Goal: Task Accomplishment & Management: Complete application form

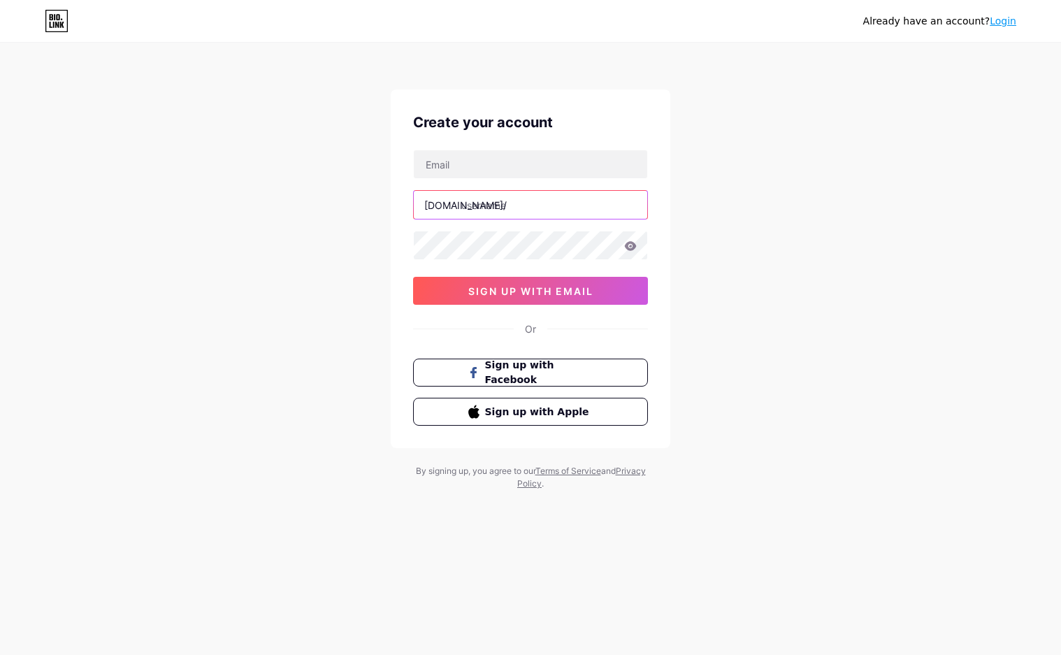
click at [552, 192] on input "text" at bounding box center [531, 205] width 234 height 28
click at [522, 158] on input "text" at bounding box center [531, 164] width 234 height 28
paste input "[EMAIL_ADDRESS][DOMAIN_NAME]"
type input "[EMAIL_ADDRESS][DOMAIN_NAME]"
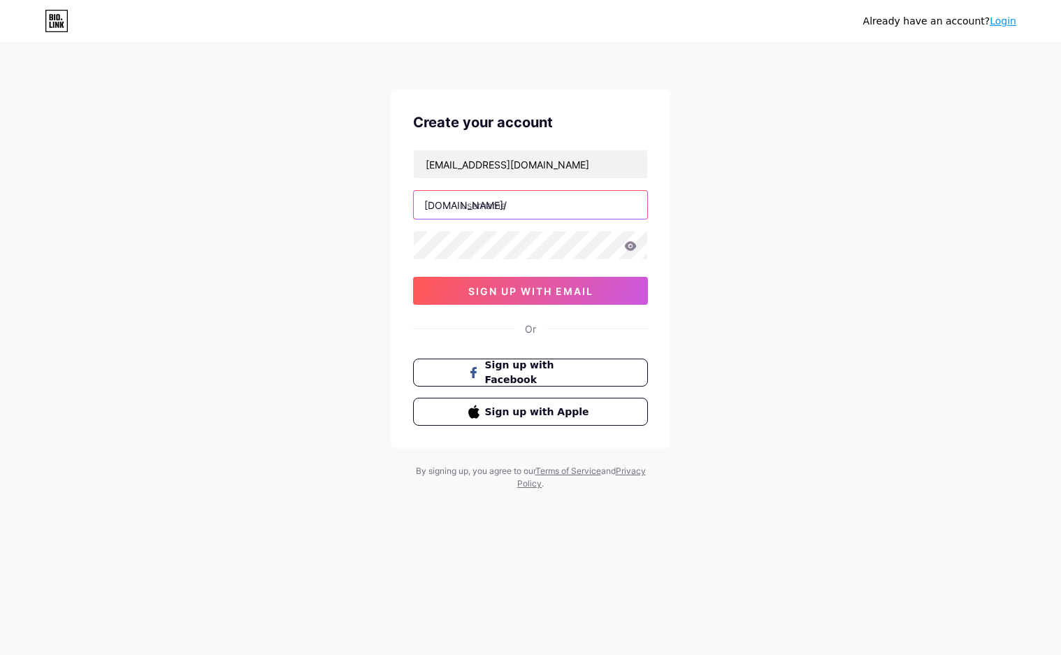
click at [549, 215] on input "text" at bounding box center [531, 205] width 234 height 28
paste input "mcdtotoslot11"
type input "mcdtotoslot11"
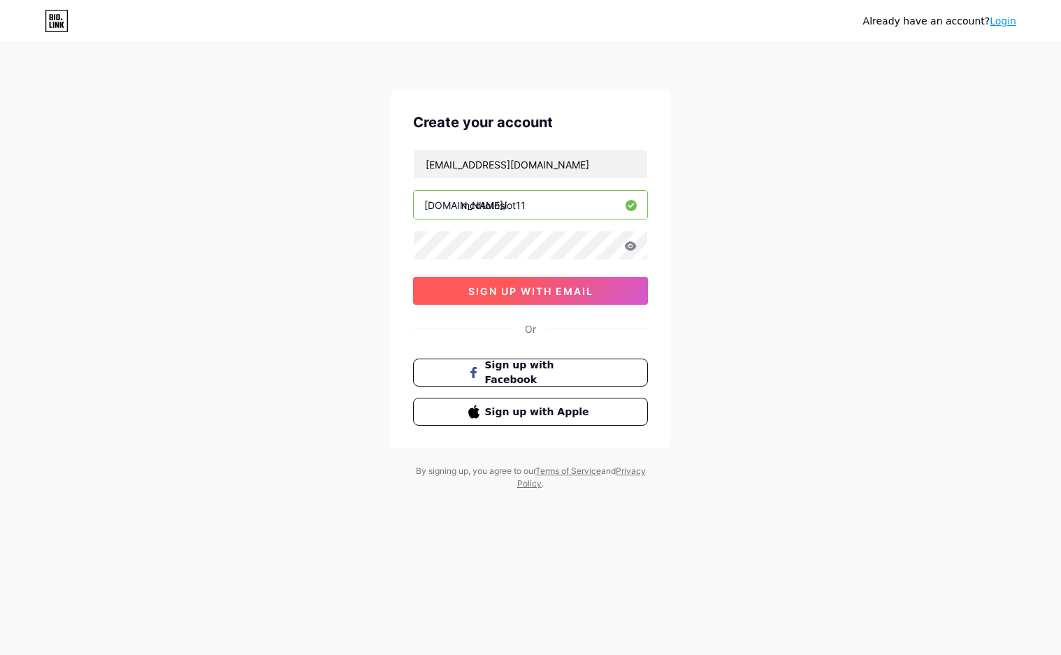
click at [516, 281] on button "sign up with email" at bounding box center [530, 291] width 235 height 28
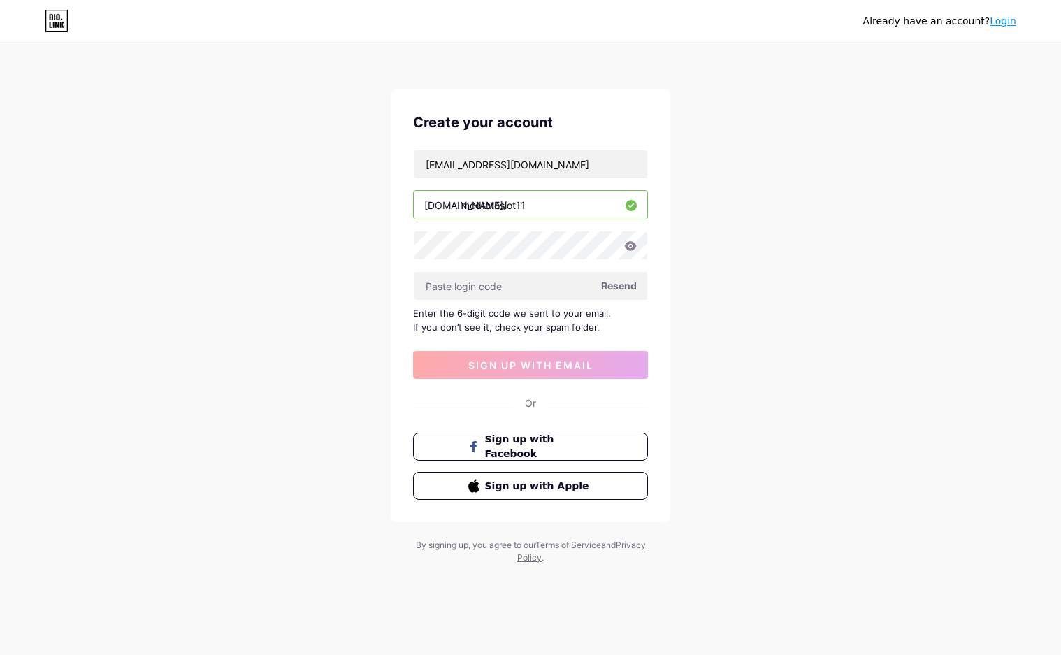
click at [36, 188] on div "Already have an account? Login Create your account [EMAIL_ADDRESS][DOMAIN_NAME]…" at bounding box center [530, 304] width 1061 height 609
click at [468, 282] on input "text" at bounding box center [531, 286] width 234 height 28
paste input "143204"
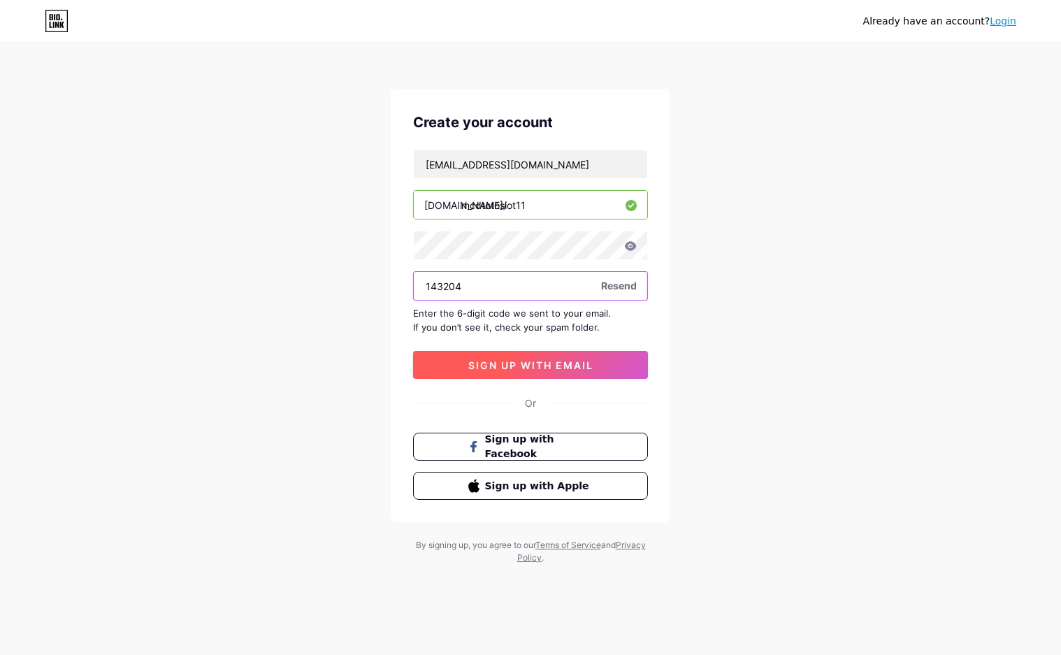
type input "143204"
click at [529, 359] on span "sign up with email" at bounding box center [530, 365] width 125 height 12
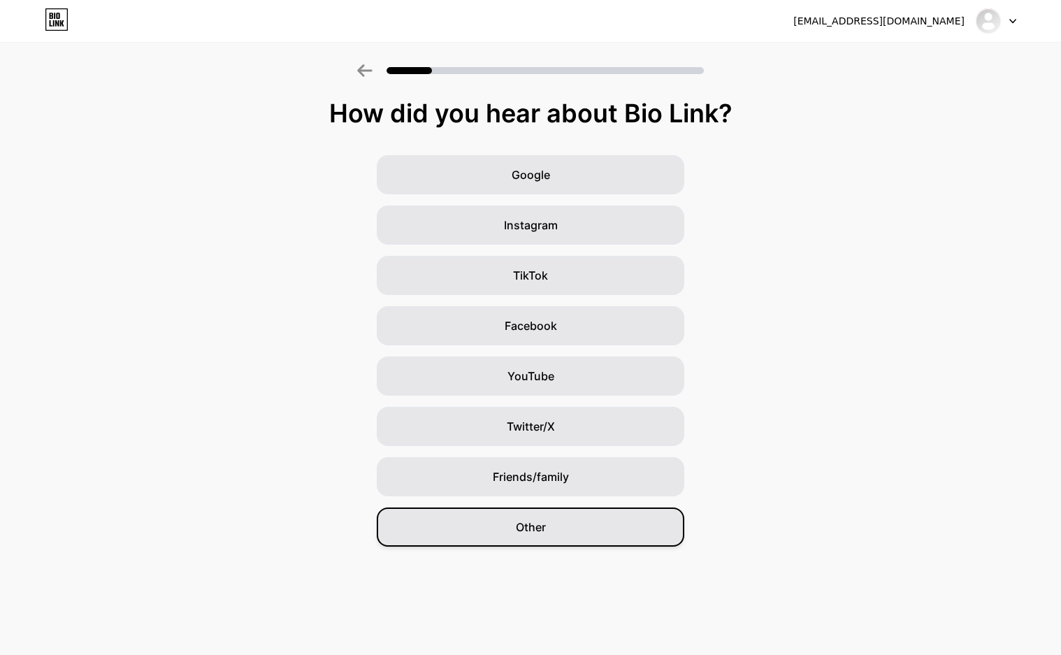
click at [612, 521] on div "Other" at bounding box center [531, 527] width 308 height 39
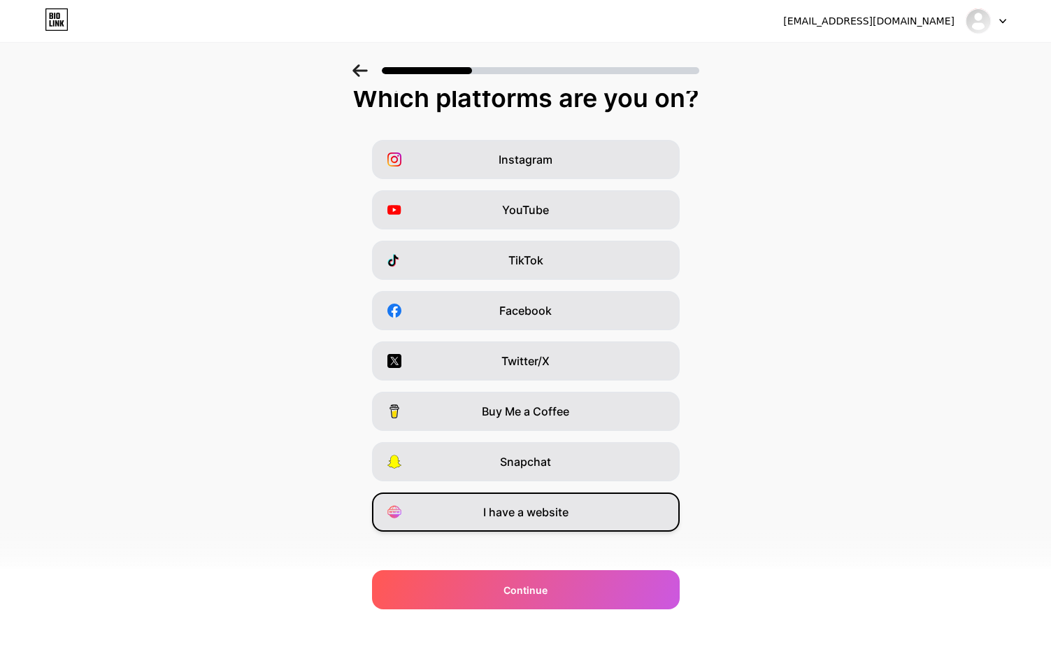
scroll to position [28, 0]
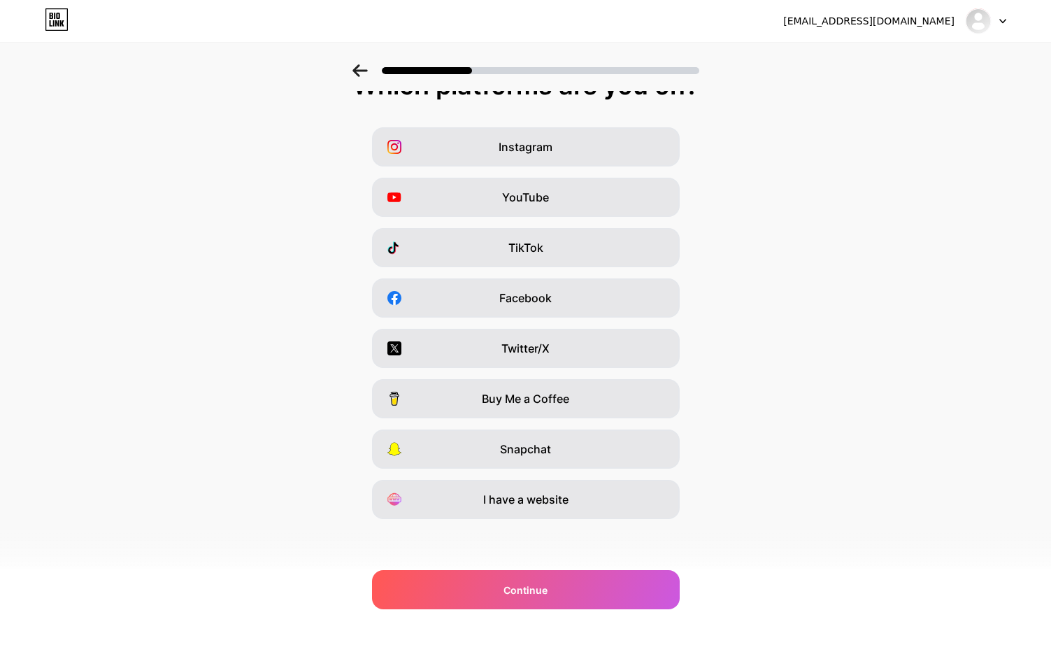
click at [571, 508] on div "I have a website" at bounding box center [526, 499] width 308 height 39
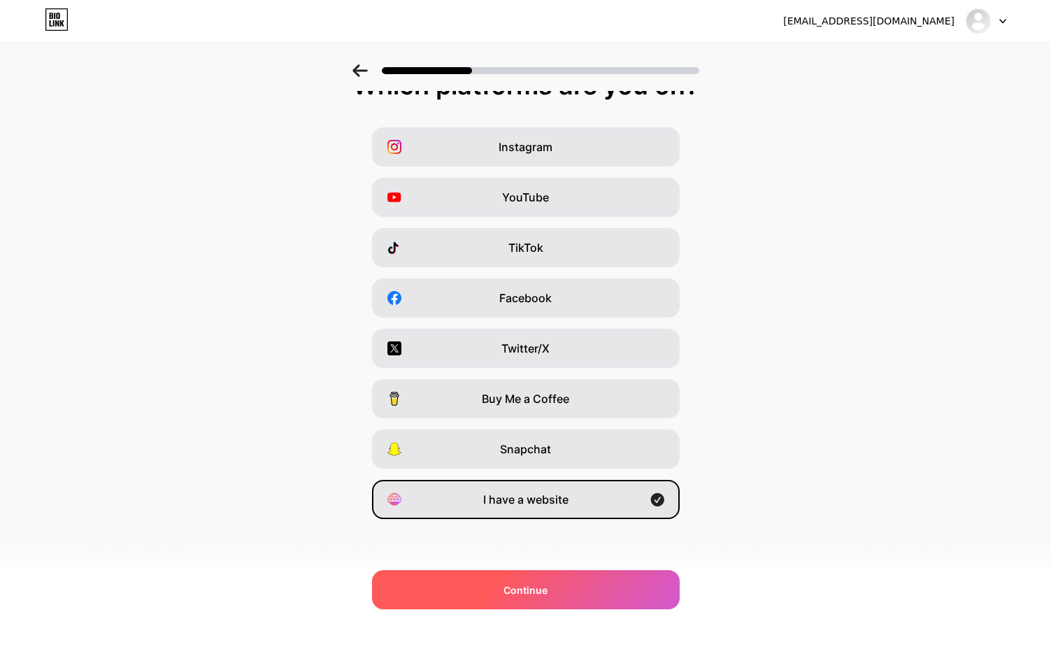
click at [554, 585] on div "Continue" at bounding box center [526, 589] width 308 height 39
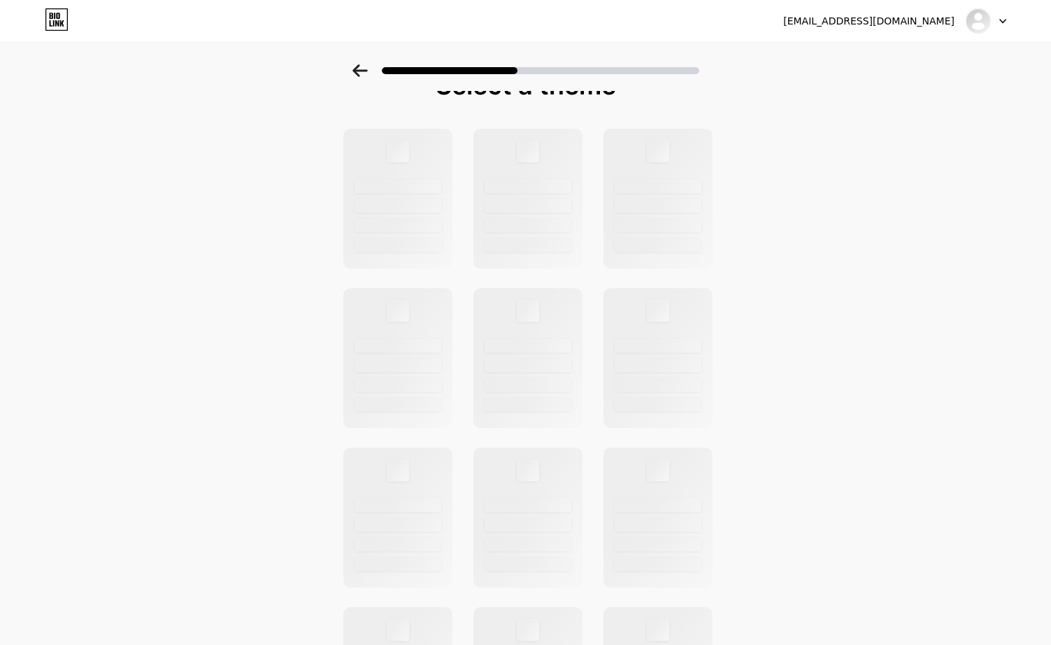
scroll to position [0, 0]
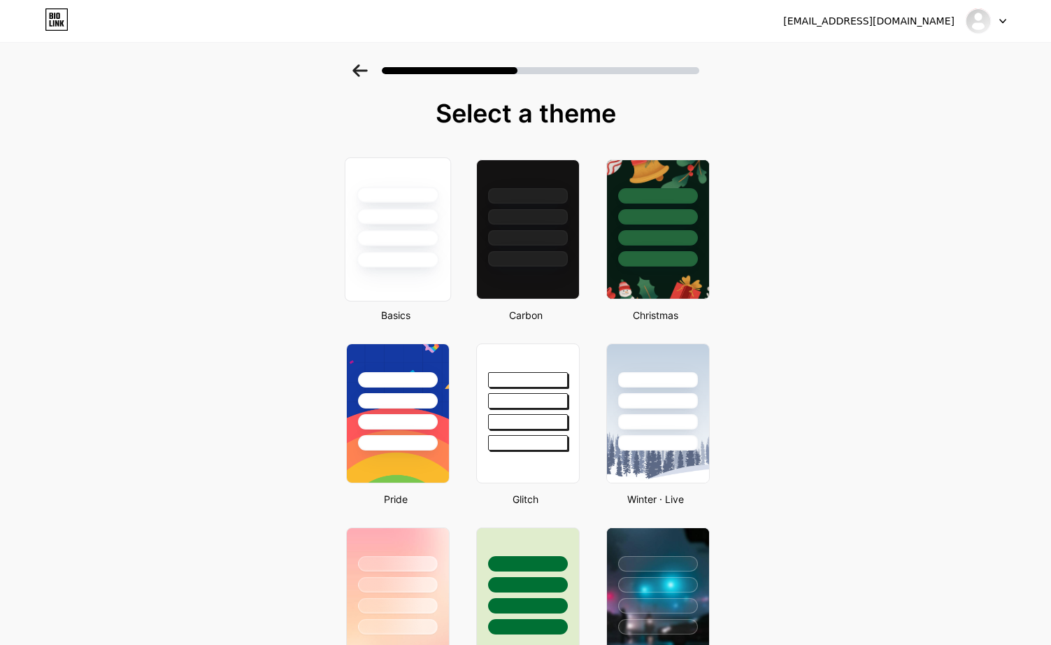
click at [414, 274] on div at bounding box center [397, 229] width 106 height 144
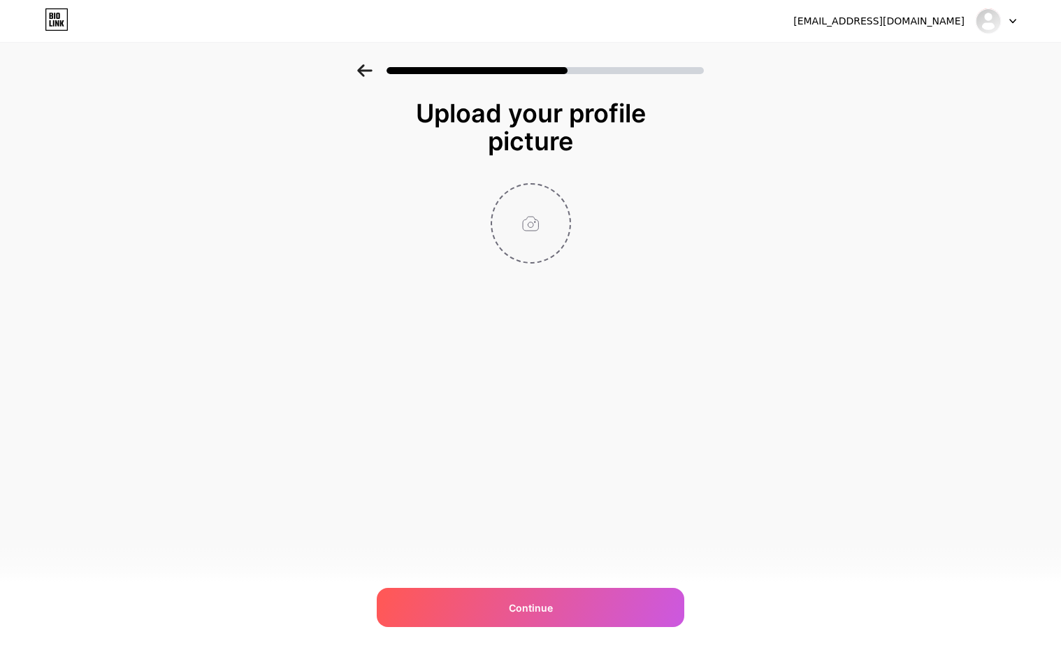
click at [532, 233] on input "file" at bounding box center [531, 224] width 78 height 78
type input "C:\fakepath\mcd_pp.png"
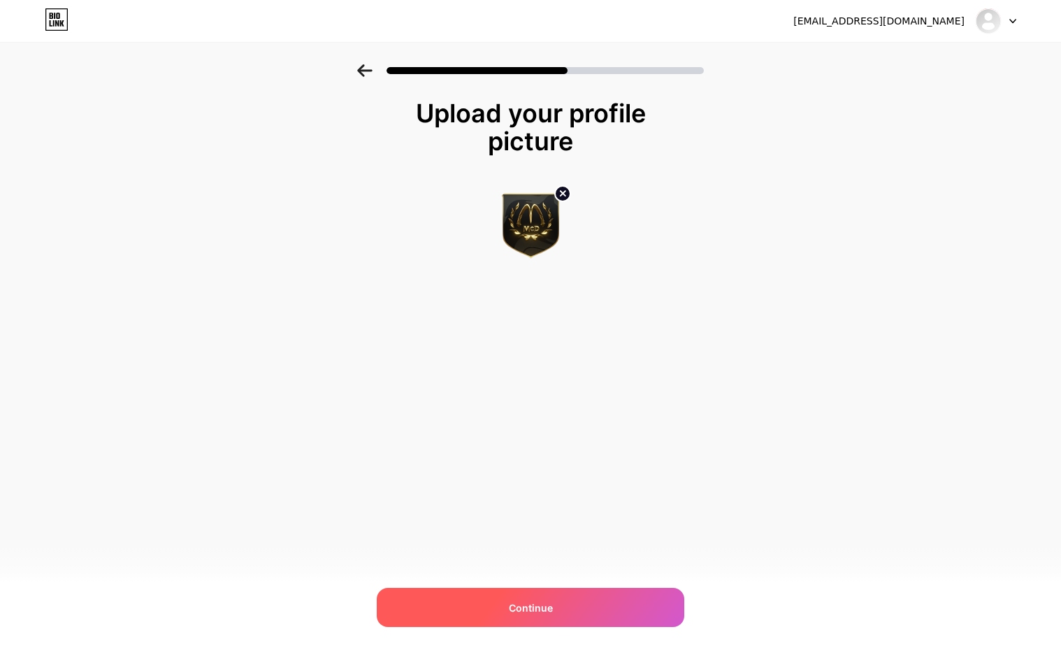
click at [484, 603] on div "Continue" at bounding box center [531, 607] width 308 height 39
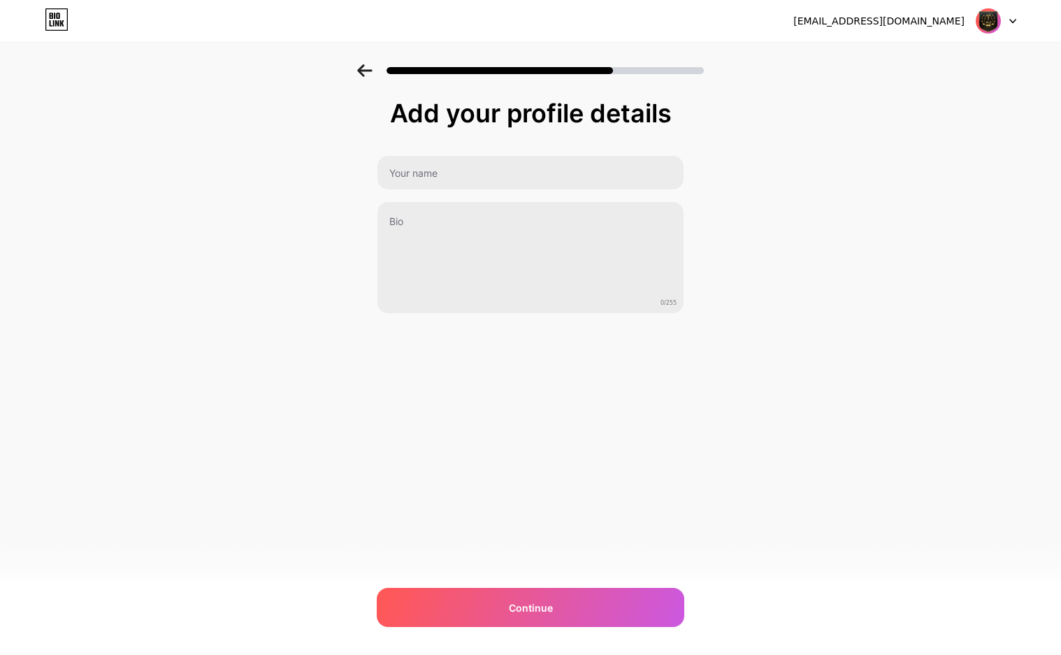
click at [41, 452] on div "[EMAIL_ADDRESS][DOMAIN_NAME] Logout Link Copied Add your profile details 0/255 …" at bounding box center [530, 327] width 1061 height 655
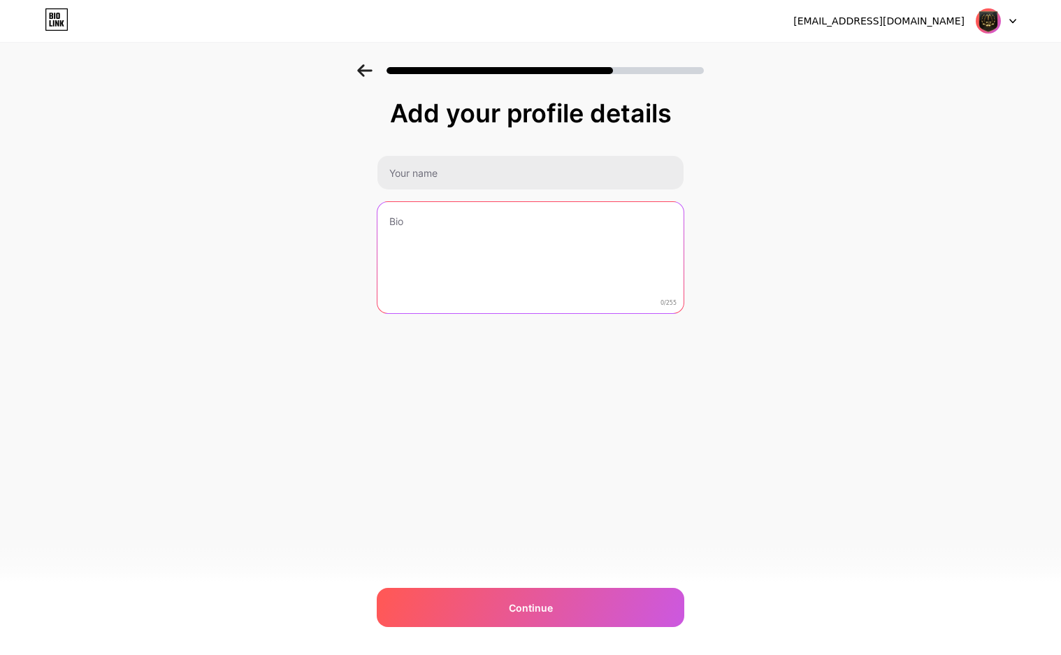
click at [420, 212] on textarea at bounding box center [531, 258] width 306 height 113
paste textarea "Slot Gacor [PERSON_NAME] [PERSON_NAME]"
type textarea "Slot Gacor [PERSON_NAME] [PERSON_NAME]"
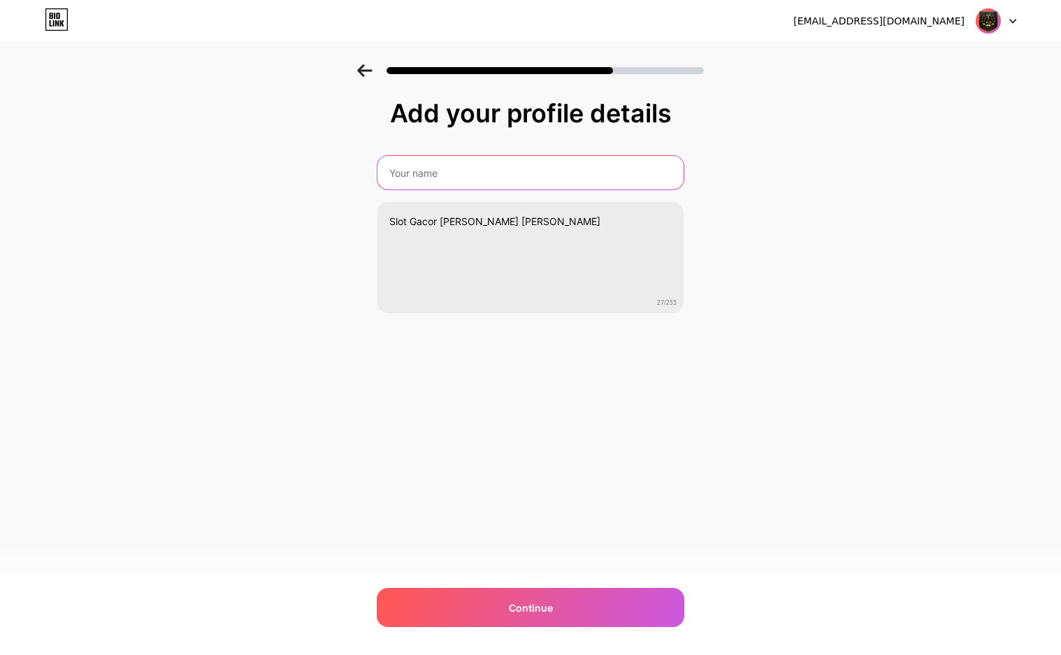
click at [582, 174] on input "text" at bounding box center [531, 173] width 306 height 34
paste input "mcdtotoslot11"
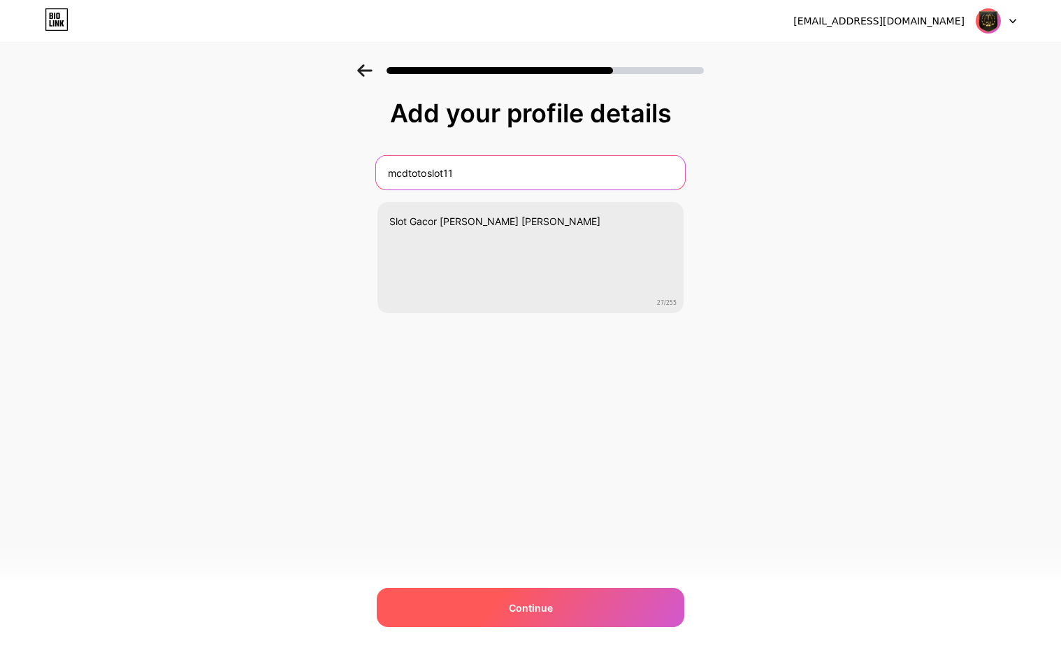
type input "mcdtotoslot11"
click at [488, 603] on div "Continue" at bounding box center [531, 607] width 308 height 39
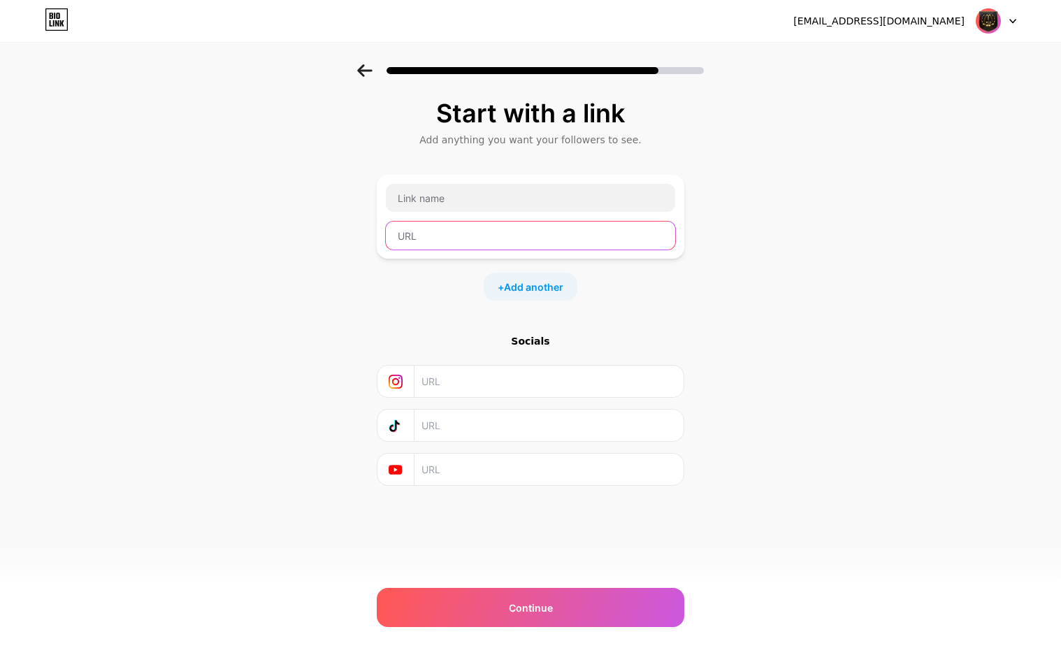
click at [542, 235] on input "text" at bounding box center [530, 236] width 289 height 28
paste input "[URL][DOMAIN_NAME]"
type input "[URL][DOMAIN_NAME]"
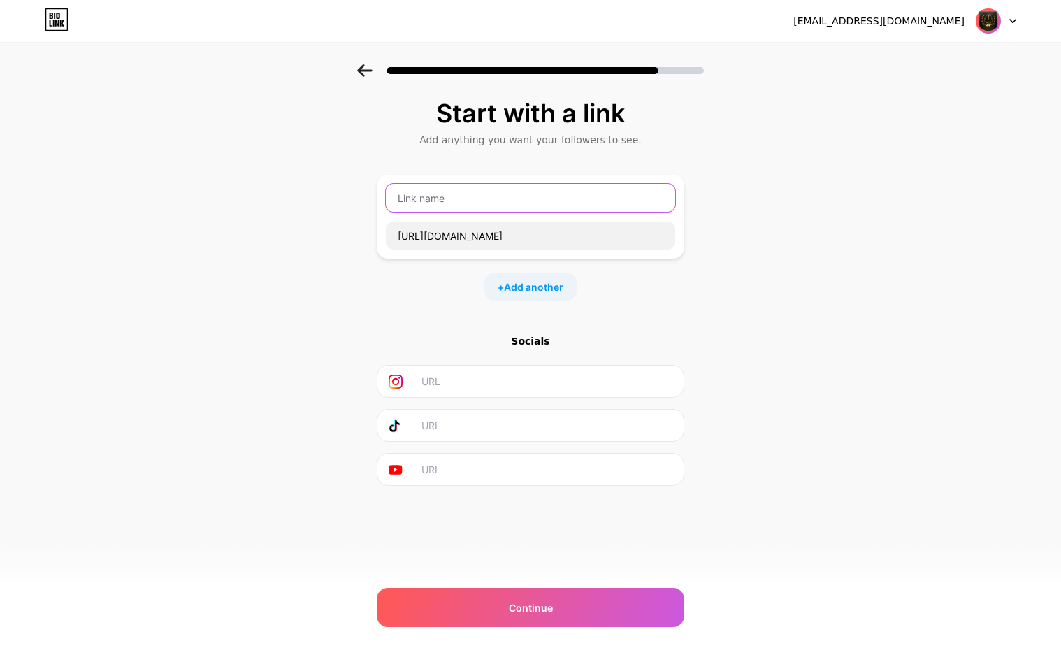
click at [506, 195] on input "text" at bounding box center [530, 198] width 289 height 28
paste input "LOGIN MCDTOTO"
type input "LOGIN MCDTOTO"
click at [506, 282] on span "Add another" at bounding box center [533, 287] width 59 height 15
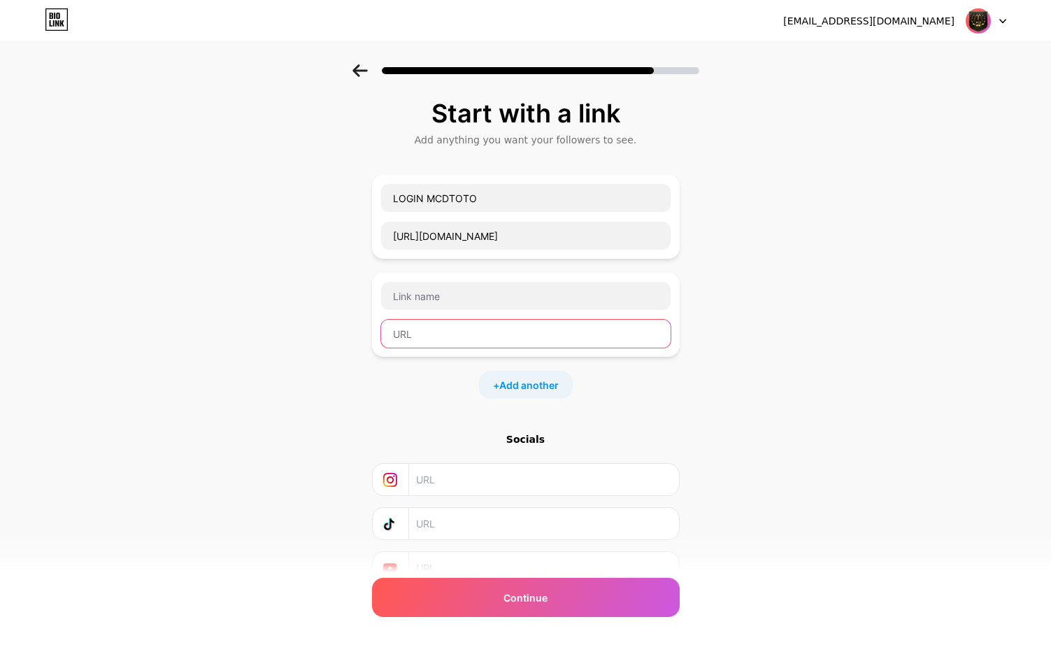
click at [551, 331] on input "text" at bounding box center [525, 334] width 289 height 28
paste input "[URL][DOMAIN_NAME]"
type input "[URL][DOMAIN_NAME]"
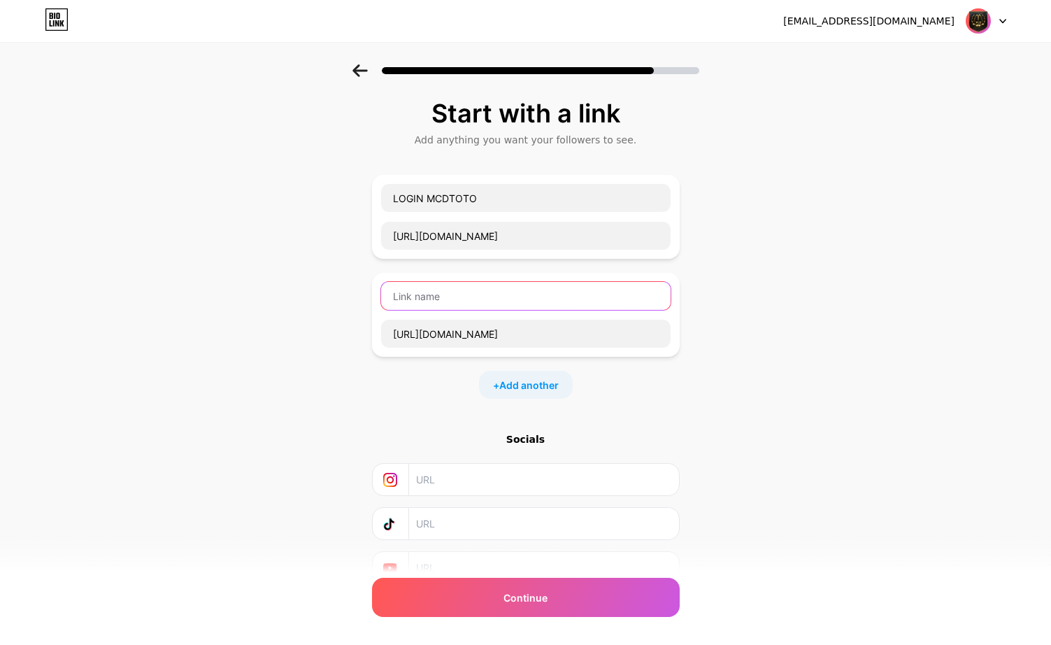
click at [543, 288] on input "text" at bounding box center [525, 296] width 289 height 28
paste input "DAFTAR MCDTOTO"
type input "DAFTAR MCDTOTO"
click at [529, 387] on span "Add another" at bounding box center [528, 385] width 59 height 15
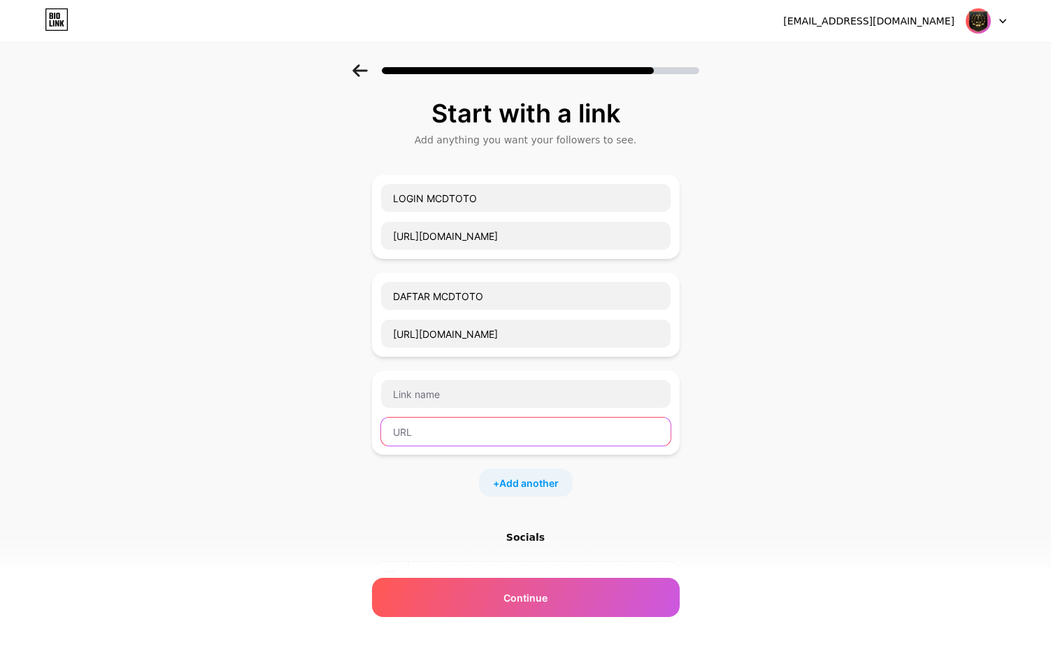
click at [545, 429] on input "text" at bounding box center [525, 431] width 289 height 28
paste input "[URL][DOMAIN_NAME]"
type input "[URL][DOMAIN_NAME]"
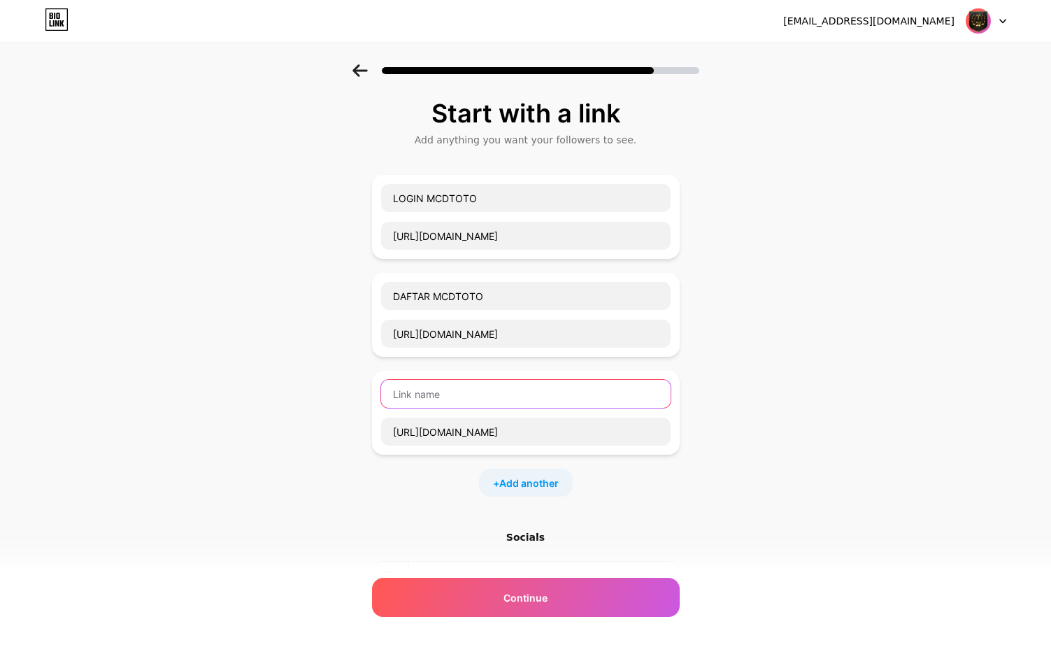
click at [553, 394] on input "text" at bounding box center [525, 394] width 289 height 28
paste input "RTP GACOR"
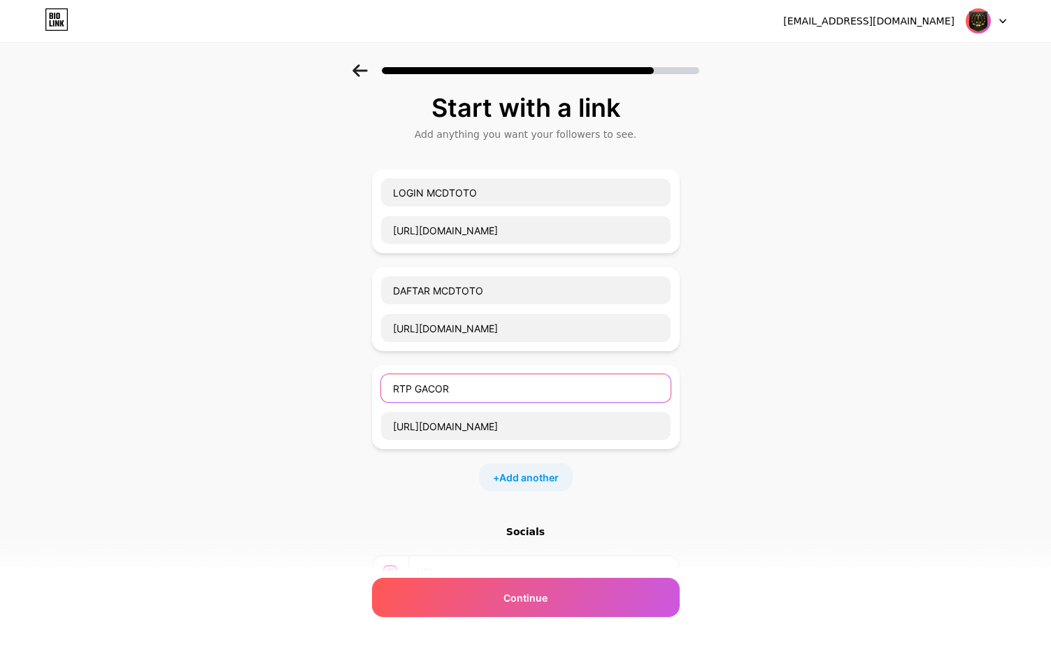
scroll to position [140, 0]
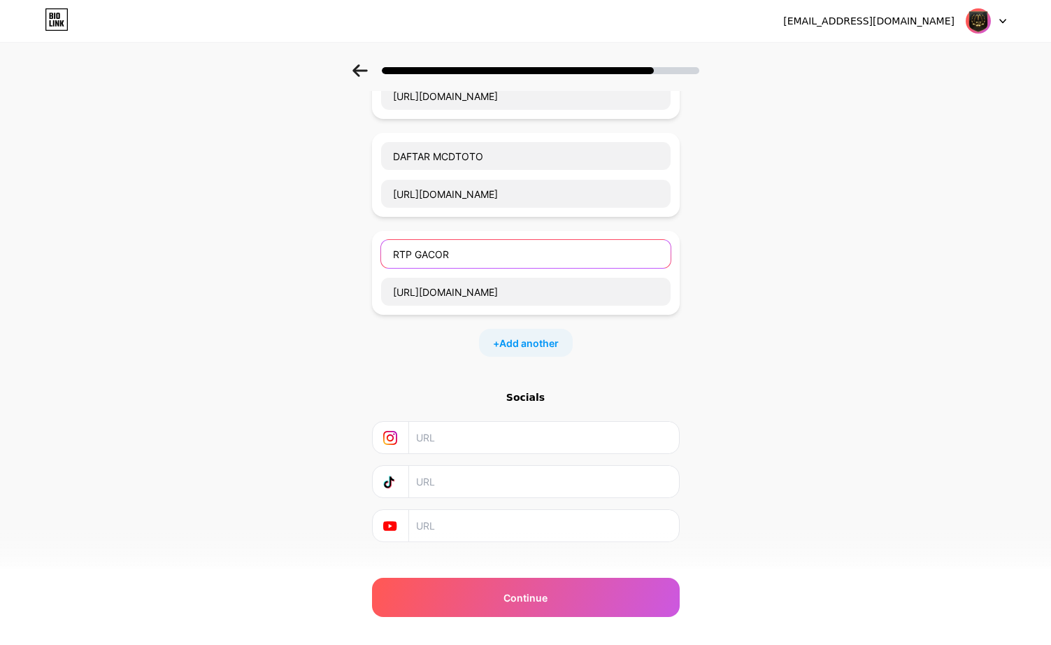
type input "RTP GACOR"
click at [526, 248] on input "RTP GACOR" at bounding box center [525, 254] width 289 height 28
click at [513, 344] on span "Add another" at bounding box center [528, 343] width 59 height 15
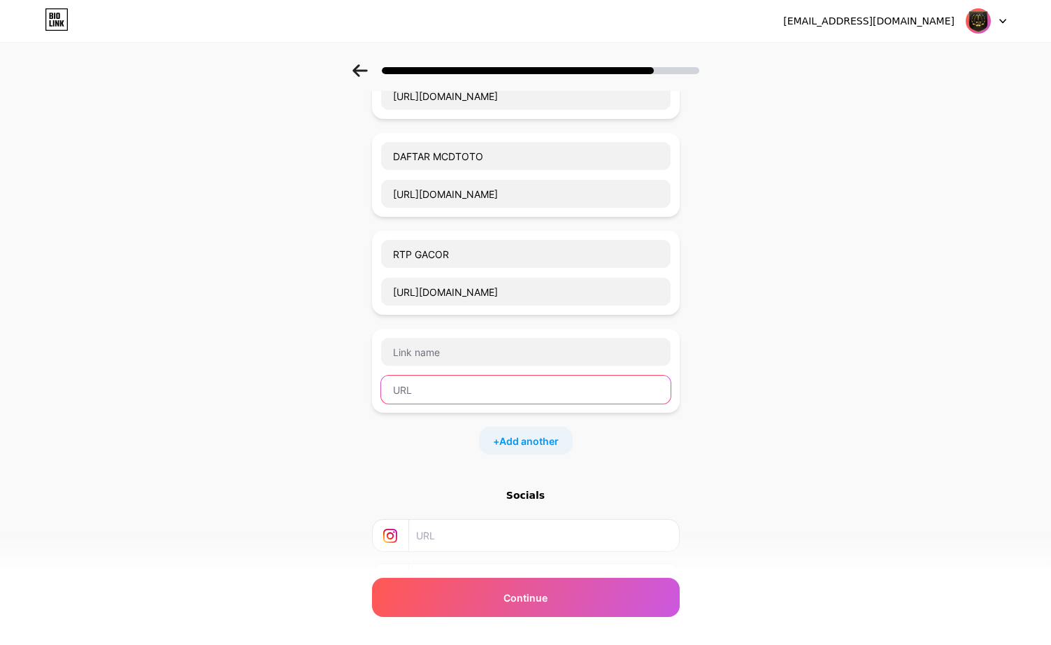
drag, startPoint x: 449, startPoint y: 387, endPoint x: 442, endPoint y: 388, distance: 7.1
click at [447, 387] on input "text" at bounding box center [525, 389] width 289 height 28
paste input "[URL][DOMAIN_NAME]"
type input "[URL][DOMAIN_NAME]"
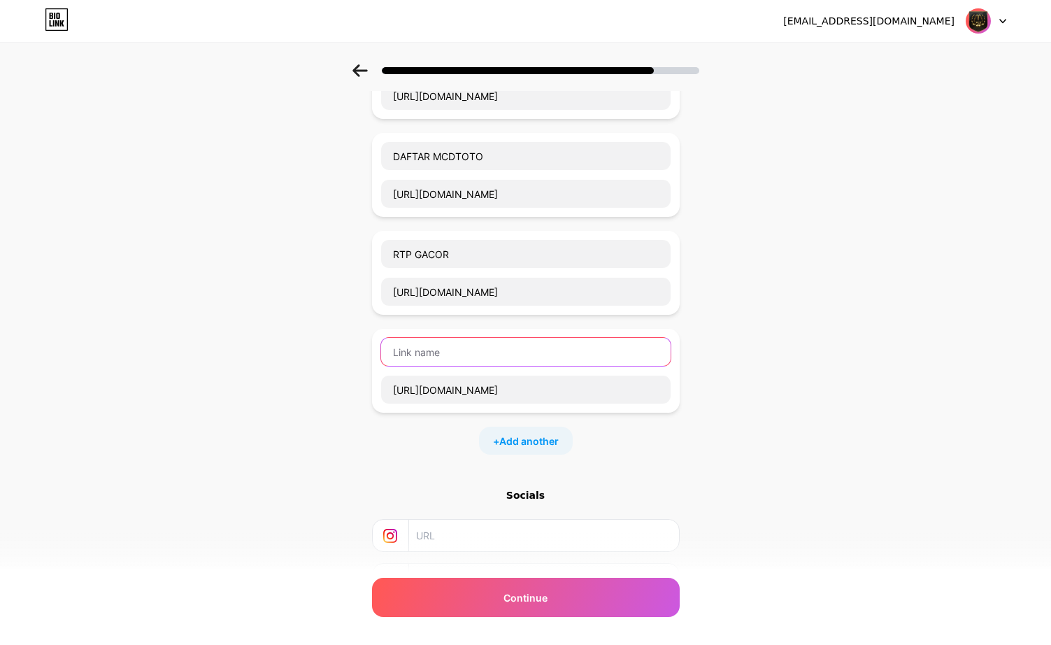
click at [529, 353] on input "text" at bounding box center [525, 352] width 289 height 28
paste input "WHATSAPP MCDTOTO"
type input "WHATSAPP MCDTOTO"
click at [526, 435] on span "Add another" at bounding box center [528, 441] width 59 height 15
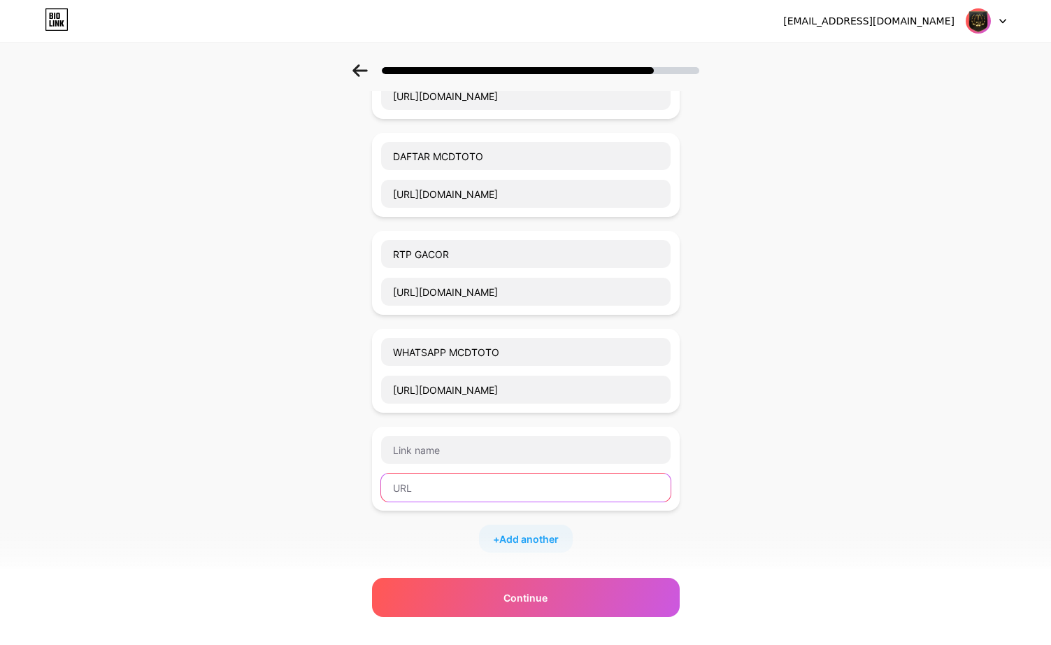
click at [551, 482] on input "text" at bounding box center [525, 487] width 289 height 28
paste input "[URL][DOMAIN_NAME]"
type input "[URL][DOMAIN_NAME]"
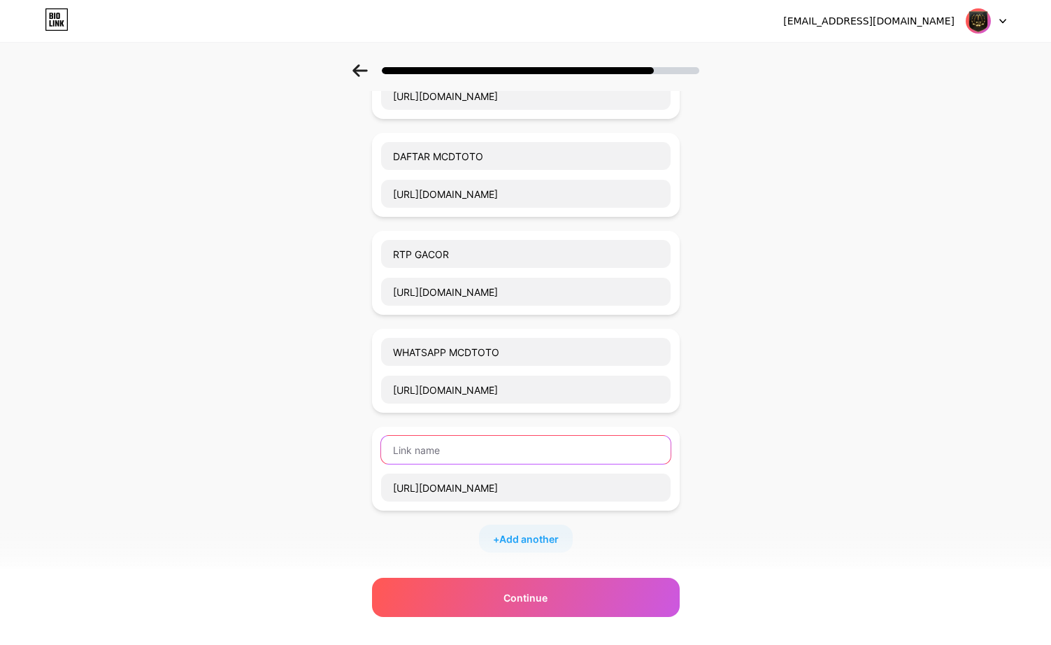
click at [512, 443] on input "text" at bounding box center [525, 450] width 289 height 28
paste input "TELEGRAM MCDTOTO"
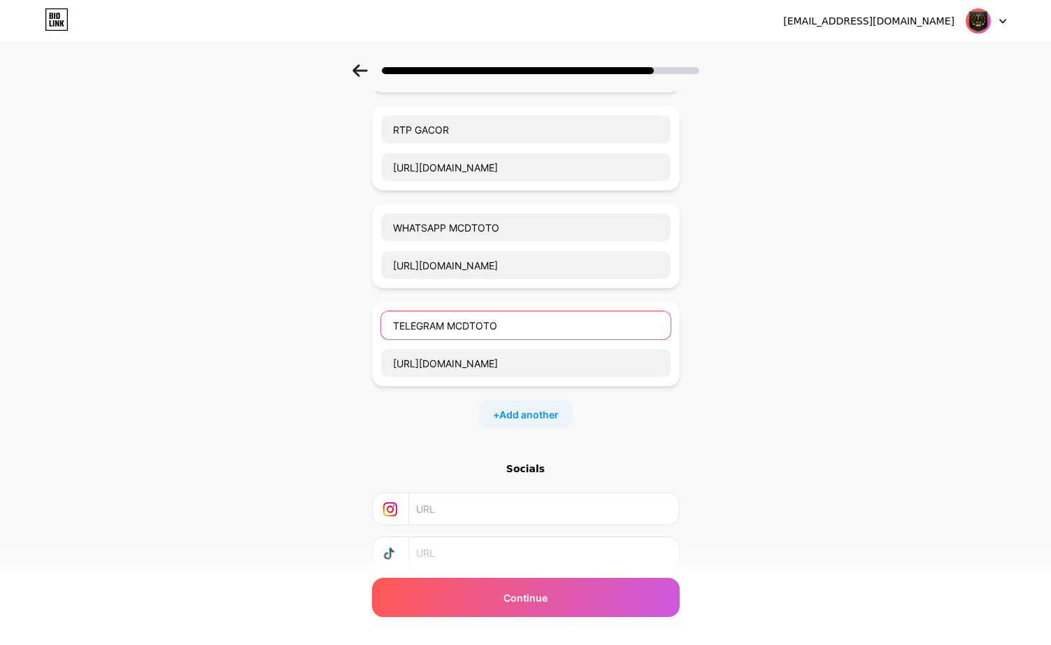
scroll to position [280, 0]
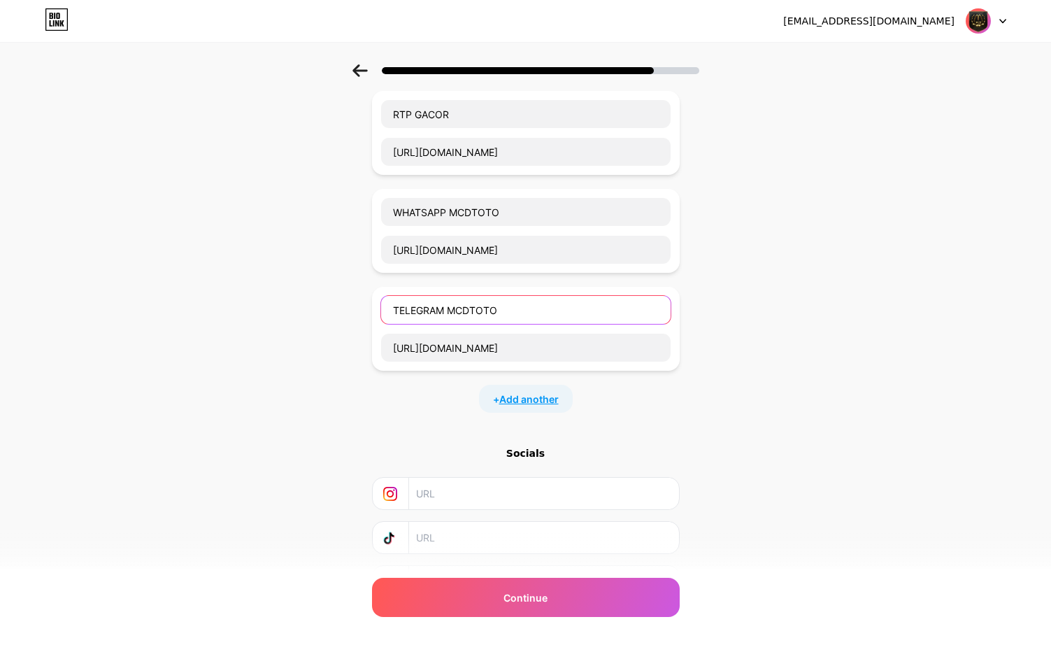
type input "TELEGRAM MCDTOTO"
click at [543, 400] on span "Add another" at bounding box center [528, 399] width 59 height 15
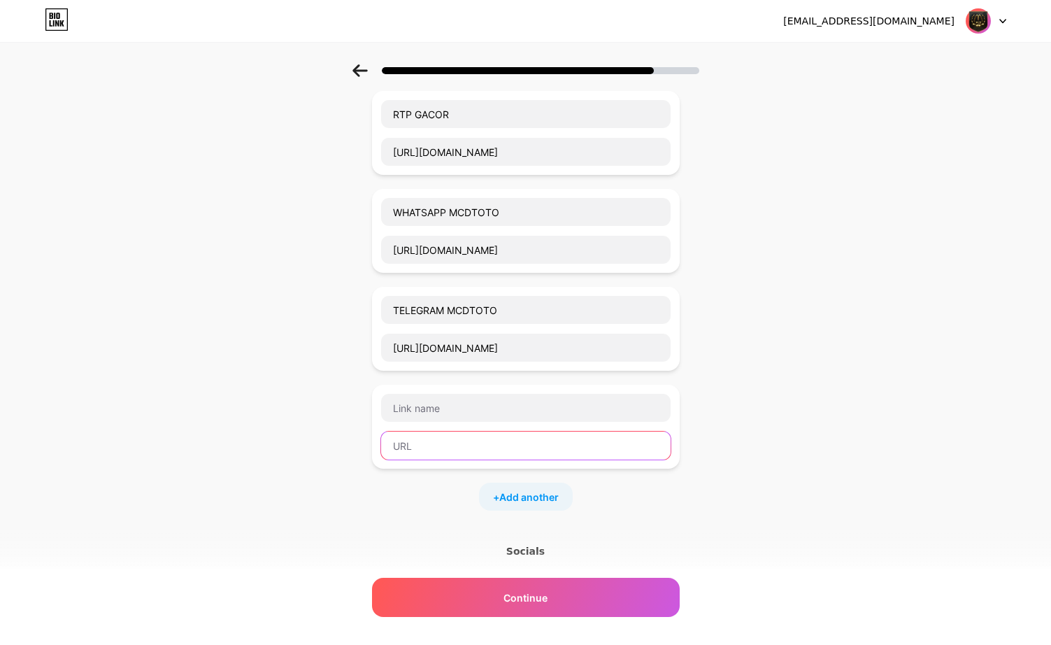
click at [517, 438] on input "text" at bounding box center [525, 445] width 289 height 28
paste input "[URL][DOMAIN_NAME]"
type input "[URL][DOMAIN_NAME]"
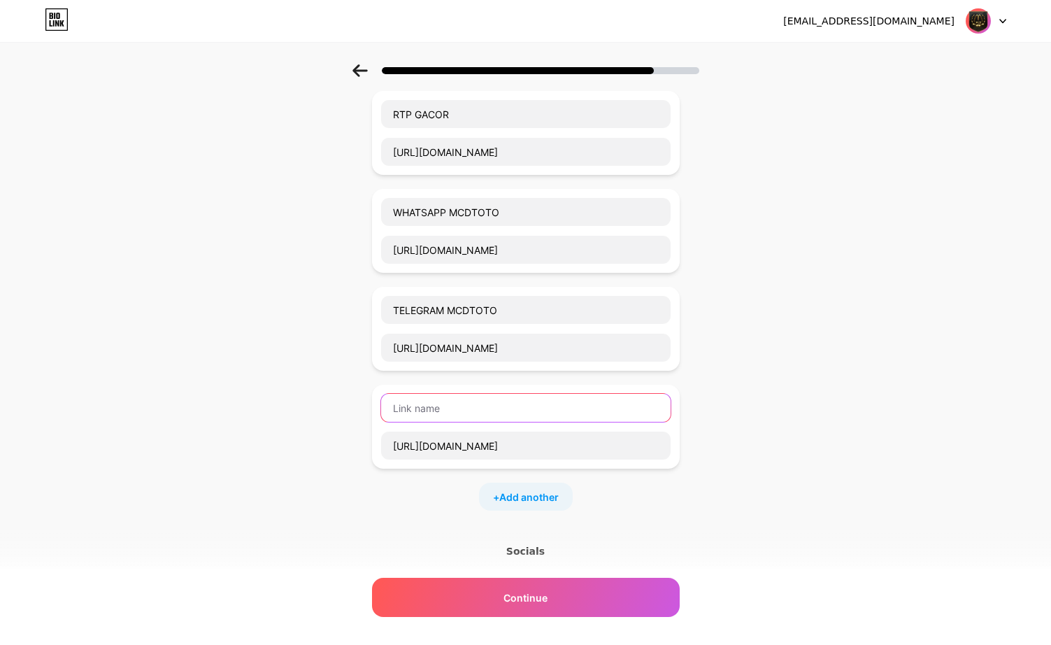
click at [525, 396] on input "text" at bounding box center [525, 408] width 289 height 28
paste input "LIVE BOLA"
type input "LIVE BOLA"
click at [529, 501] on span "Add another" at bounding box center [528, 496] width 59 height 15
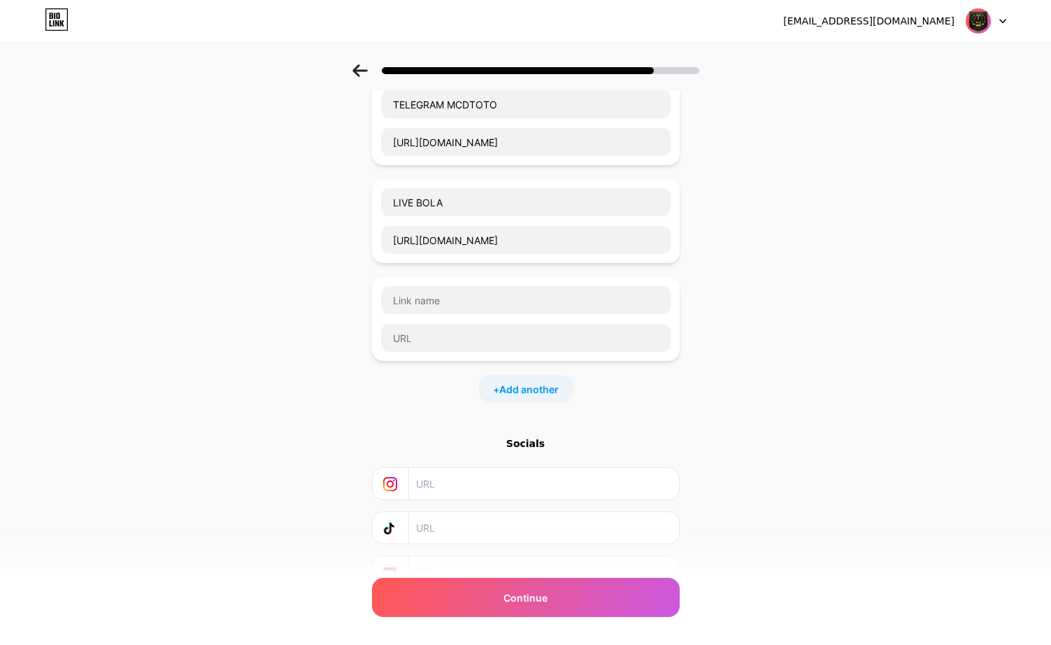
scroll to position [489, 0]
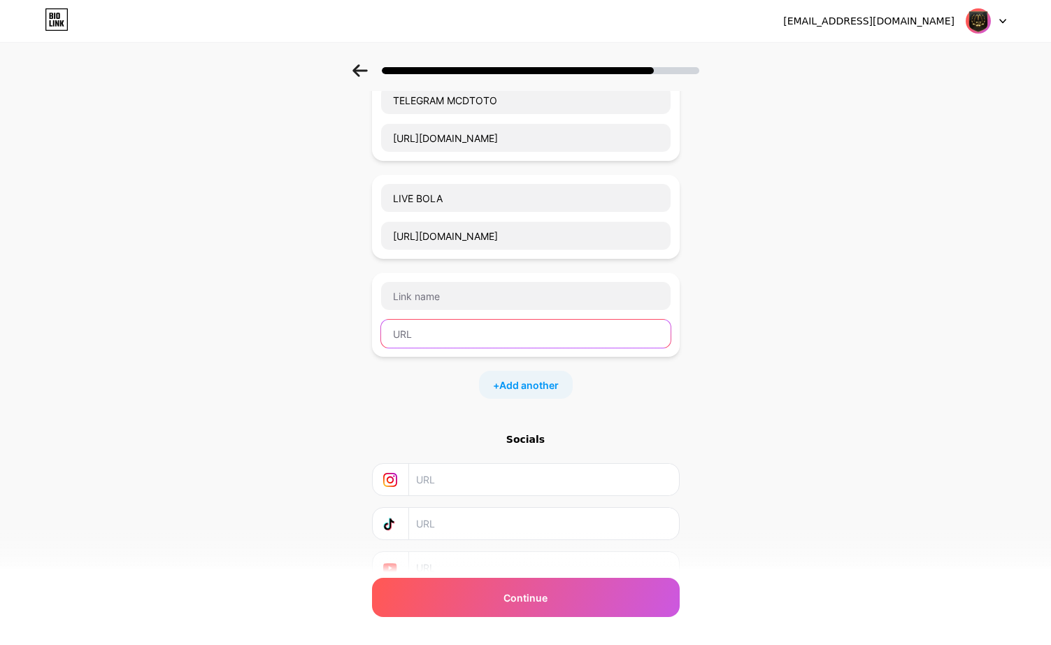
click at [580, 335] on input "text" at bounding box center [525, 334] width 289 height 28
paste input "[URL][DOMAIN_NAME]"
type input "[URL][DOMAIN_NAME]"
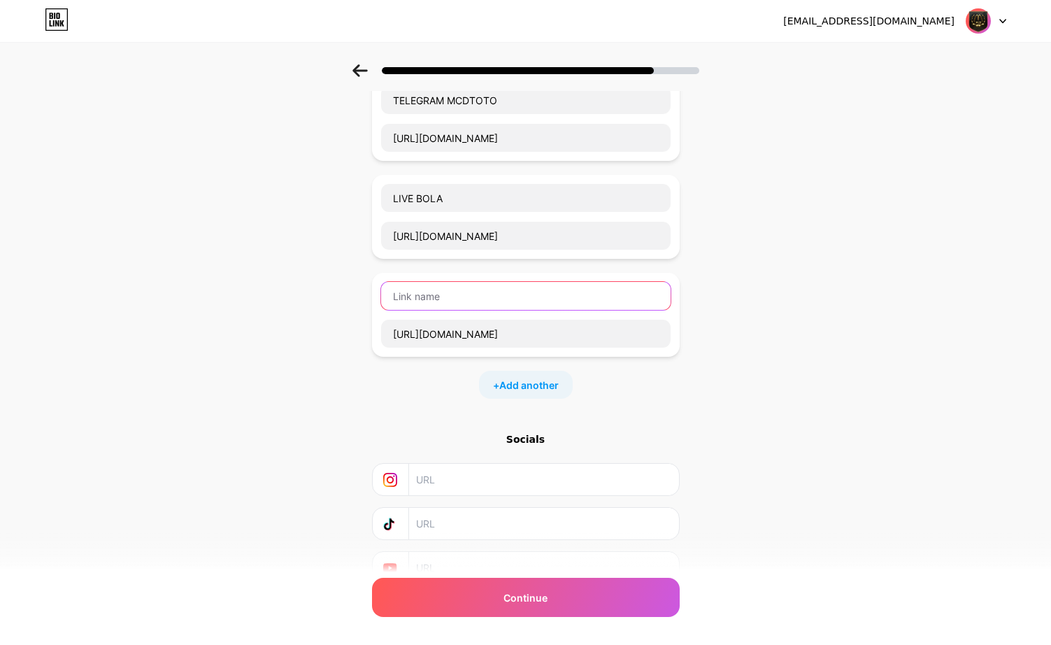
click at [522, 292] on input "text" at bounding box center [525, 296] width 289 height 28
paste input "GROUP FACEBOOK"
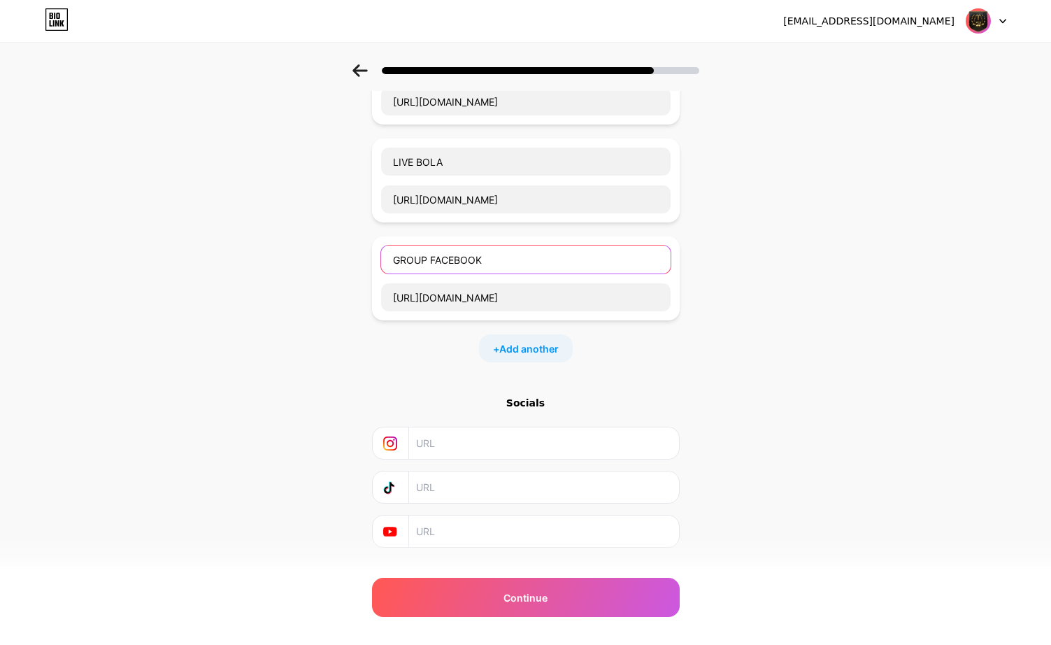
scroll to position [554, 0]
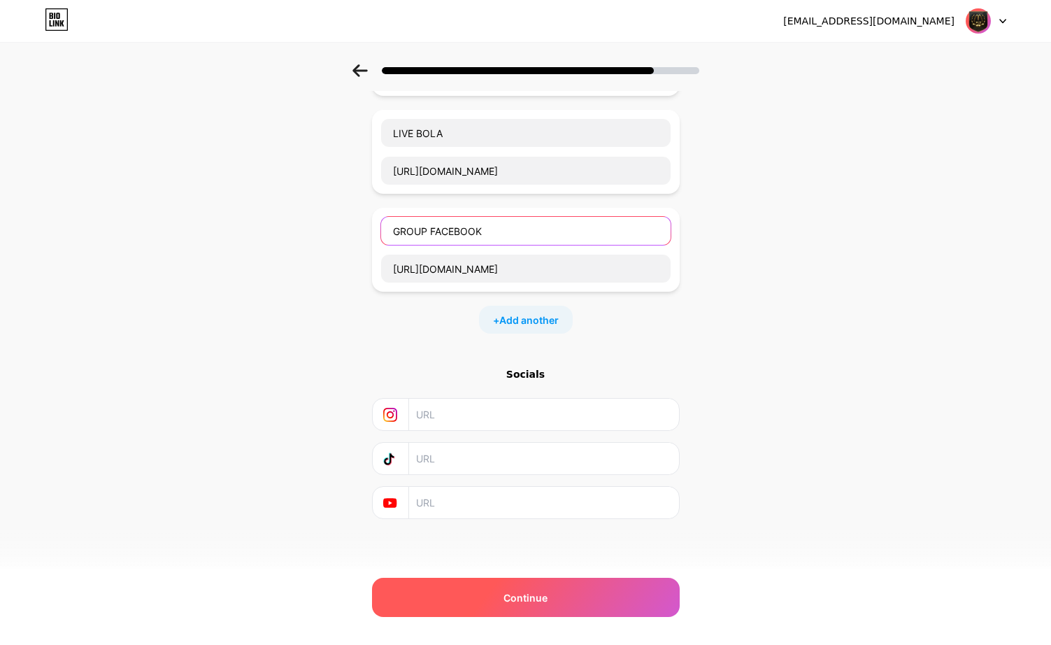
type input "GROUP FACEBOOK"
click at [540, 585] on div "Continue" at bounding box center [526, 597] width 308 height 39
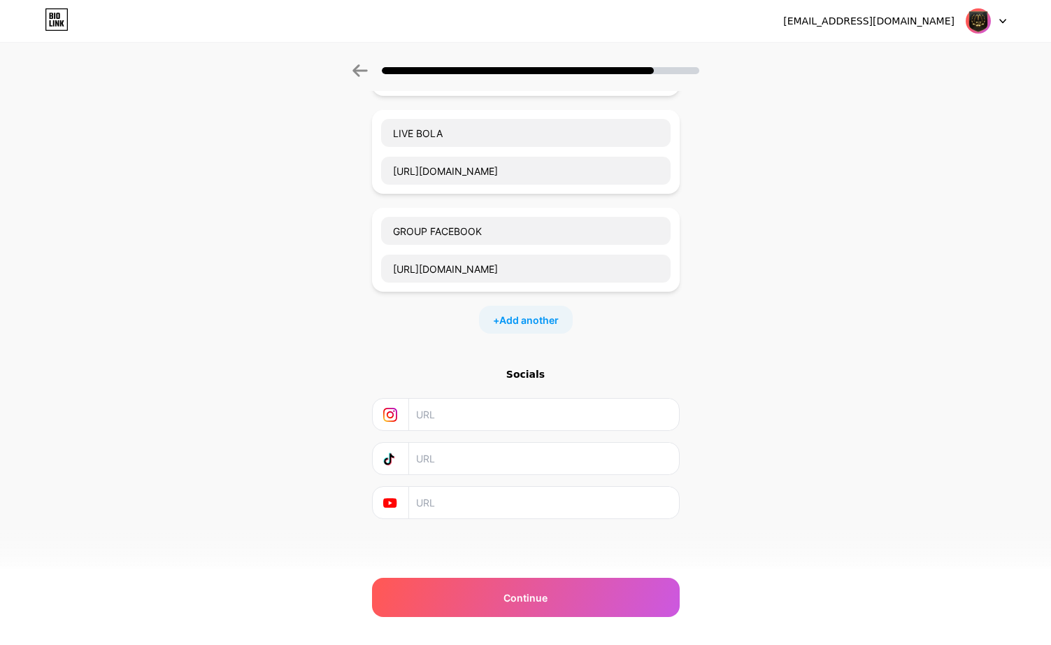
click at [470, 415] on input "text" at bounding box center [543, 414] width 254 height 31
paste input "GROUP FACEBOOK"
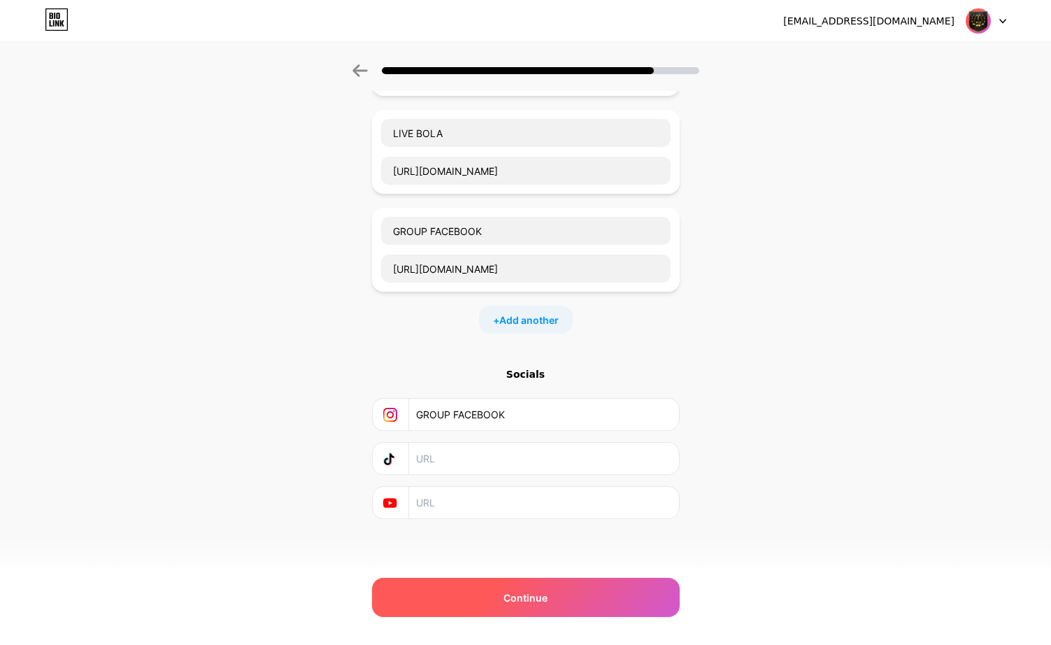
type input "GROUP FACEBOOK"
click at [518, 589] on div "Continue" at bounding box center [526, 597] width 308 height 39
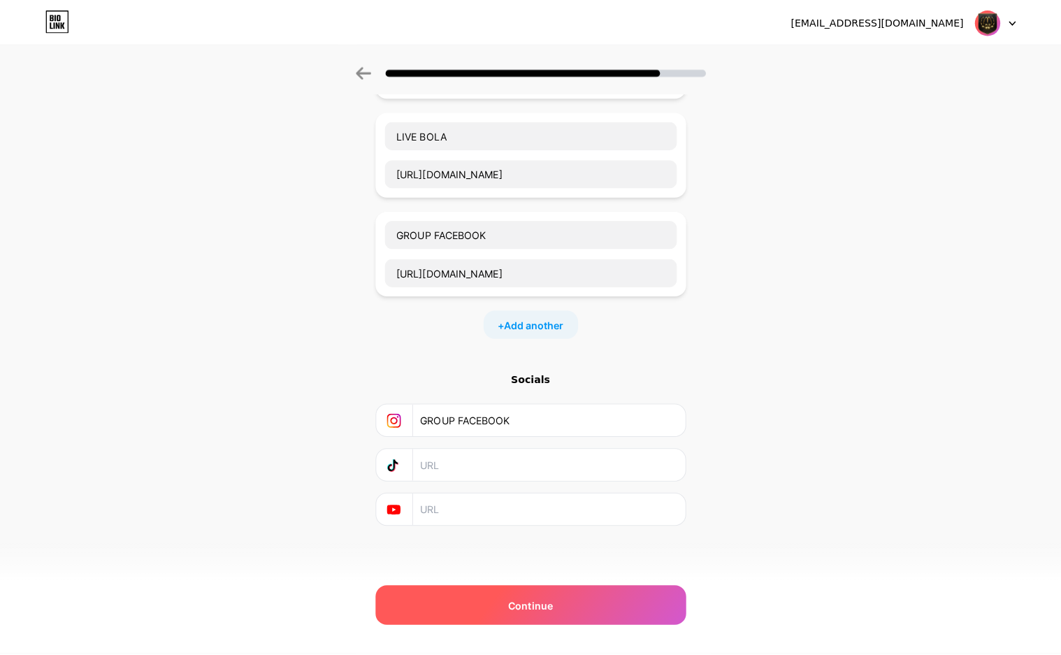
scroll to position [0, 0]
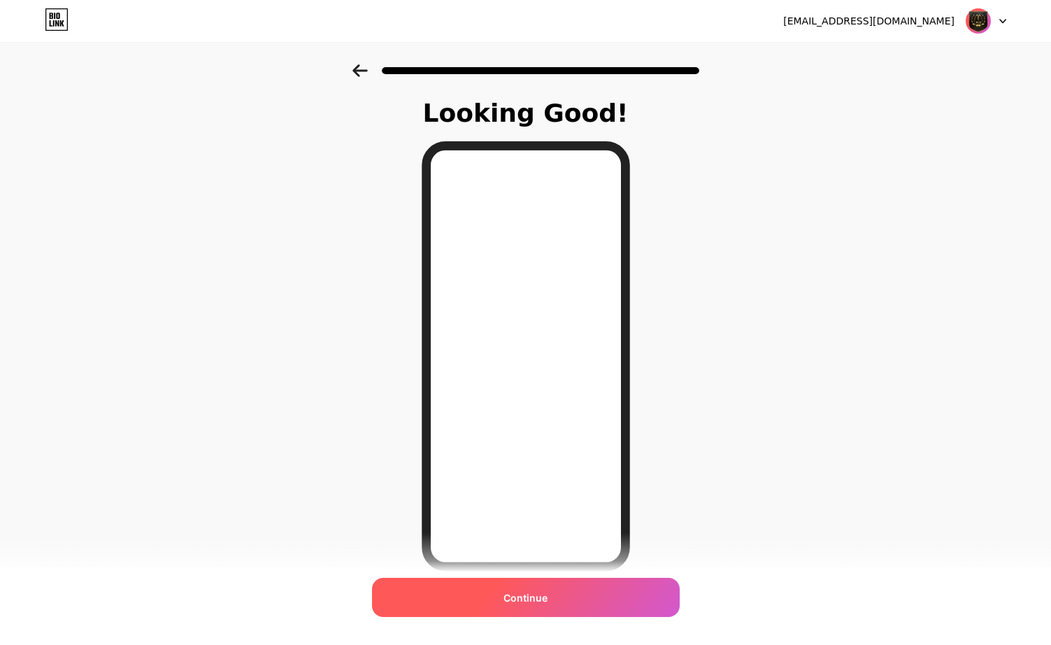
click at [526, 596] on span "Continue" at bounding box center [525, 597] width 44 height 15
